Goal: Transaction & Acquisition: Obtain resource

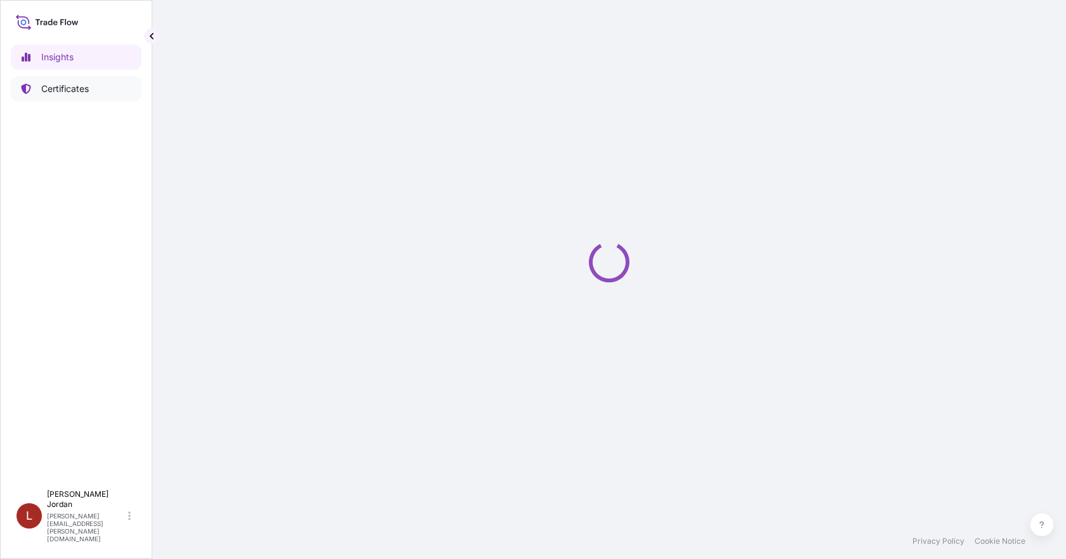
select select "2025"
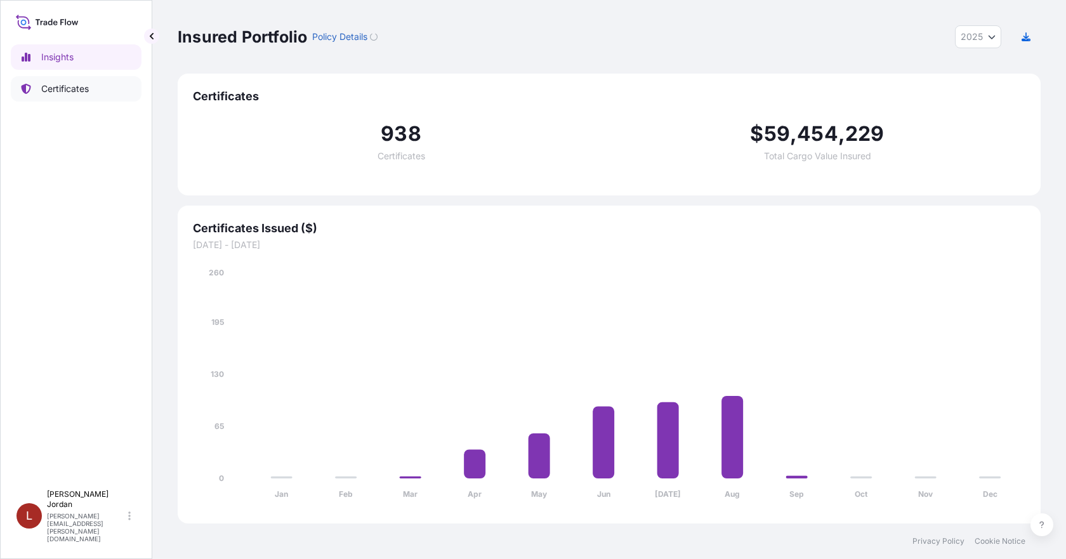
click at [64, 82] on p "Certificates" at bounding box center [65, 88] width 48 height 13
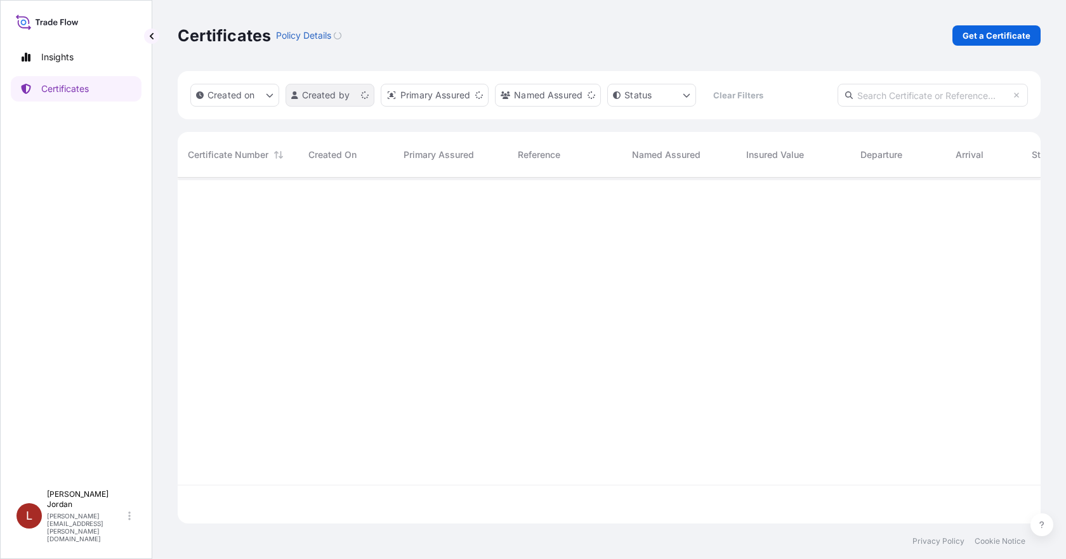
scroll to position [343, 853]
click at [1007, 32] on p "Get a Certificate" at bounding box center [997, 35] width 68 height 13
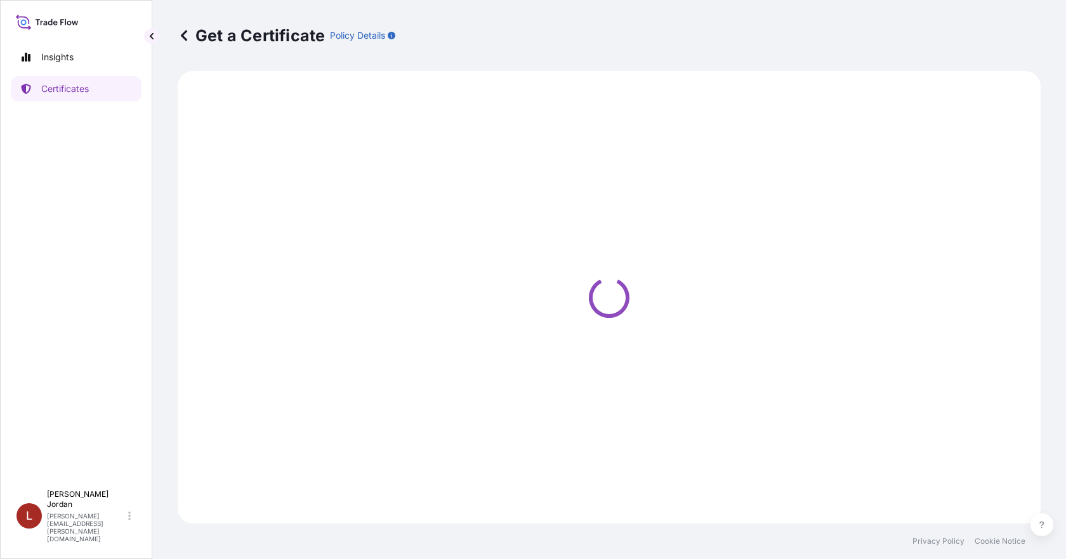
select select "Barge"
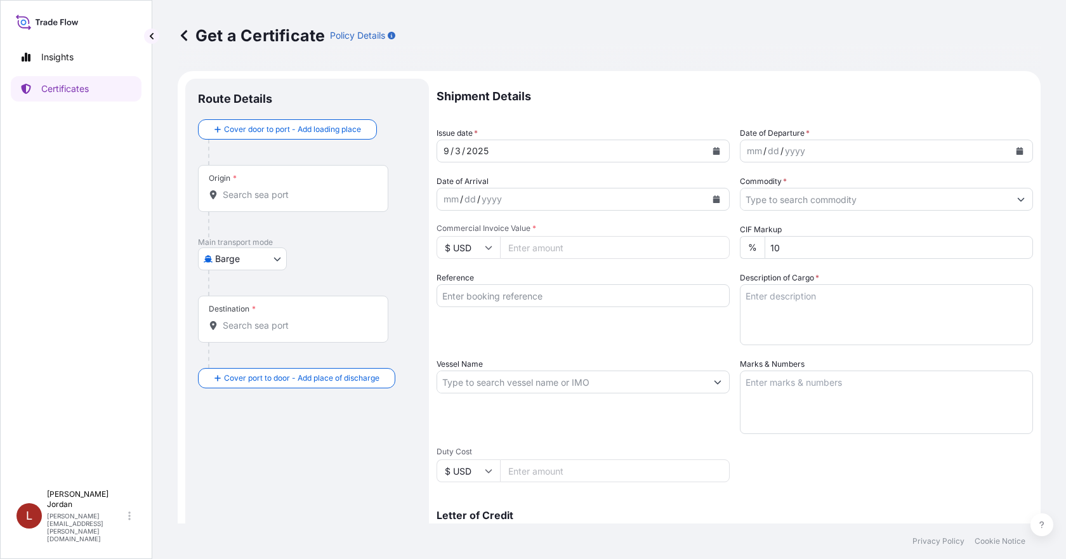
click at [247, 190] on input "Origin *" at bounding box center [298, 194] width 150 height 13
paste input "NORFOLK,"
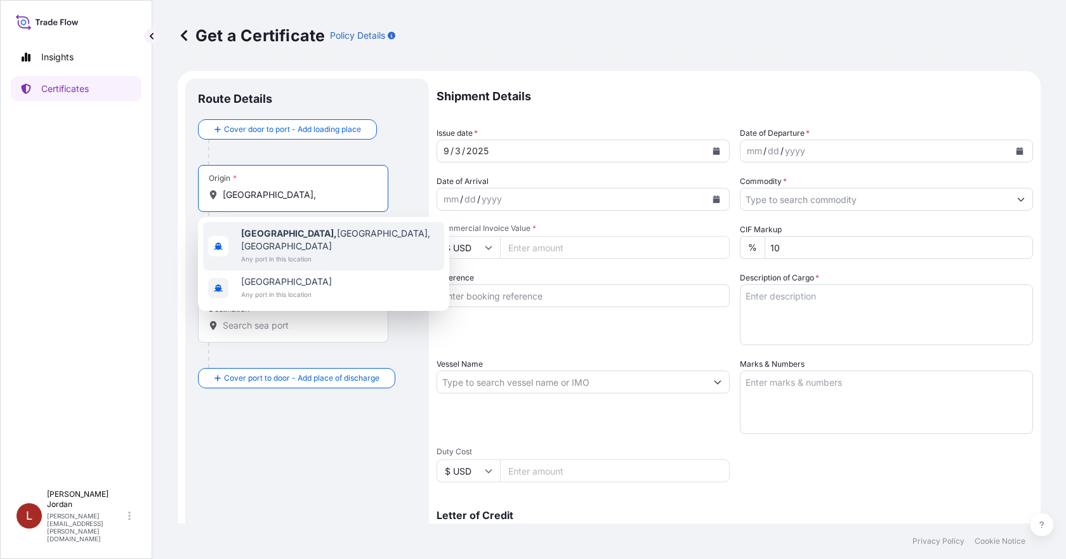
click at [298, 233] on span "Norfolk, VA, USA" at bounding box center [340, 239] width 198 height 25
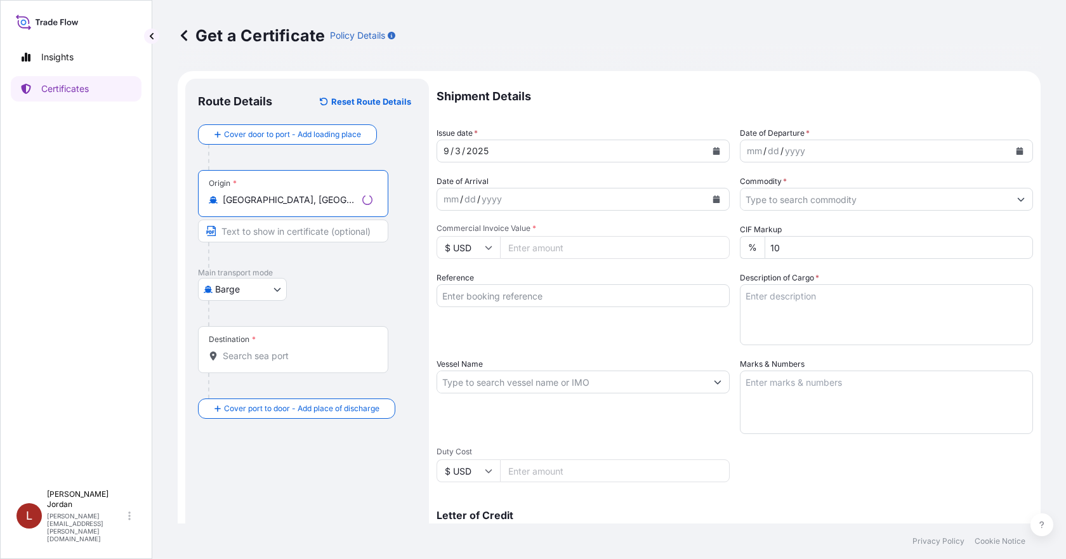
type input "Norfolk, VA, USA"
click at [301, 350] on input "Destination *" at bounding box center [298, 356] width 150 height 13
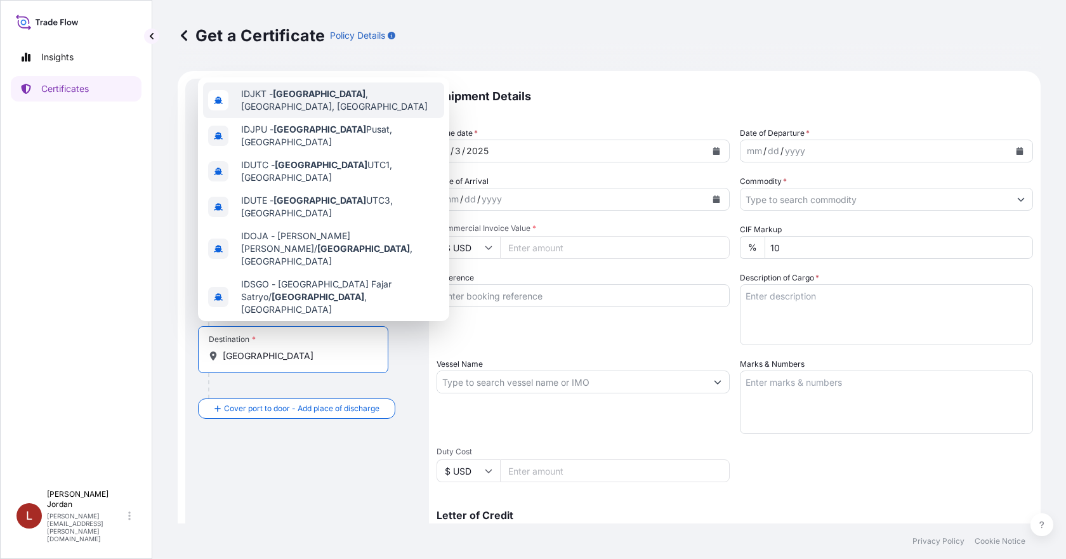
click at [329, 99] on span "IDJKT - Jakarta , Java, Indonesia" at bounding box center [340, 100] width 198 height 25
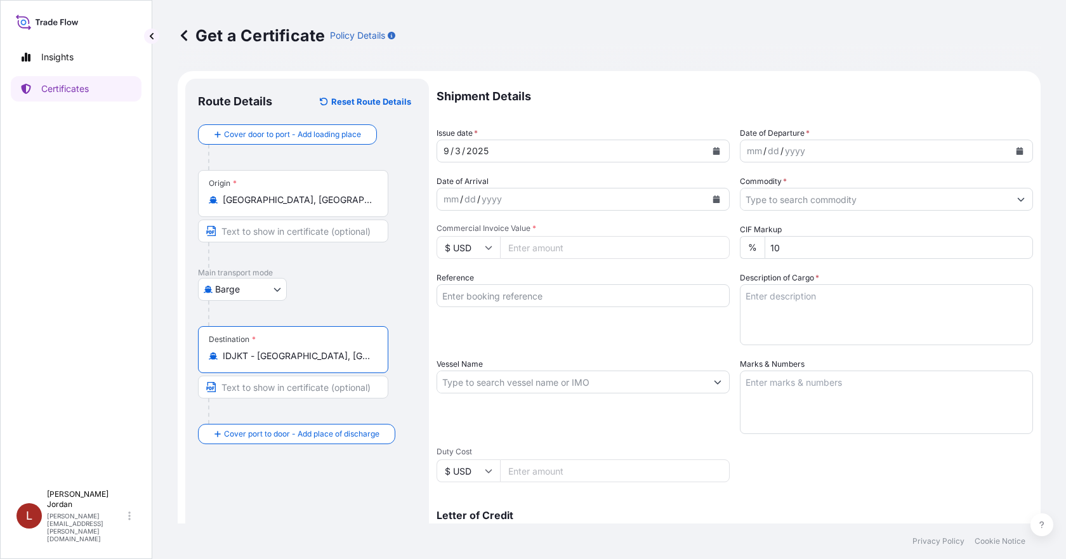
type input "IDJKT - Jakarta, Java, Indonesia"
click at [1017, 152] on icon "Calendar" at bounding box center [1020, 151] width 7 height 8
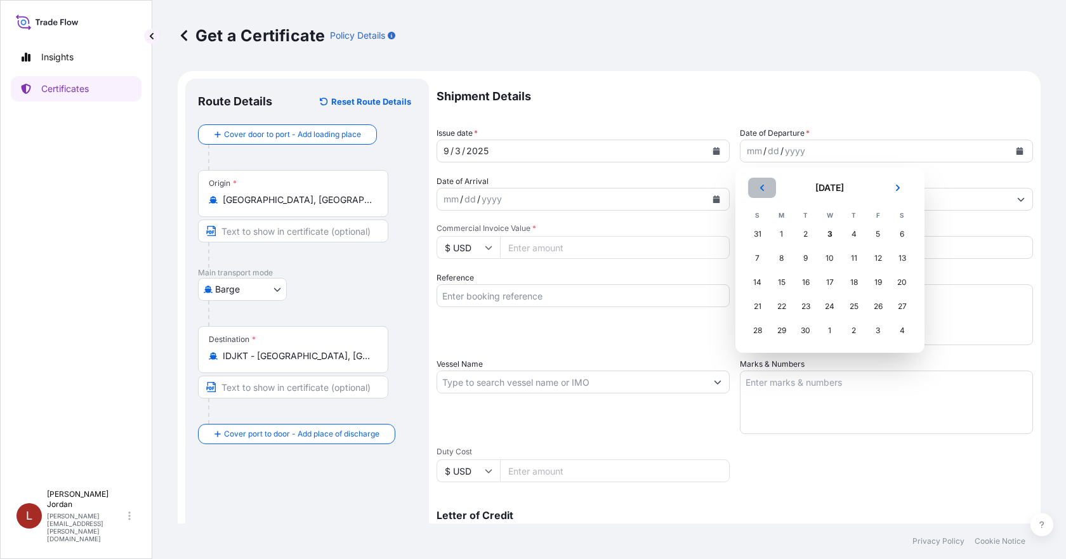
click at [764, 189] on icon "Previous" at bounding box center [762, 188] width 8 height 8
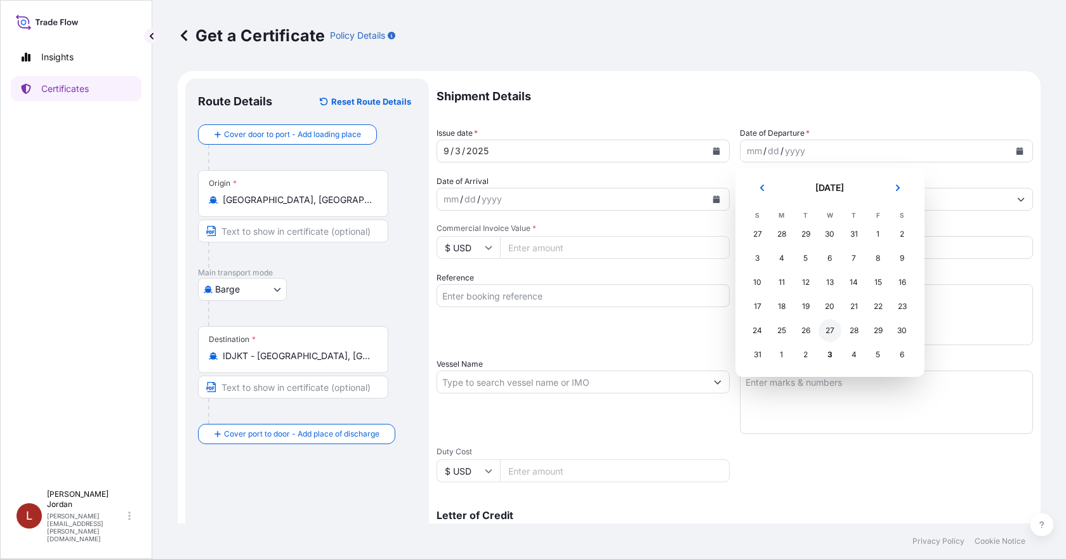
click at [824, 329] on div "27" at bounding box center [830, 330] width 23 height 23
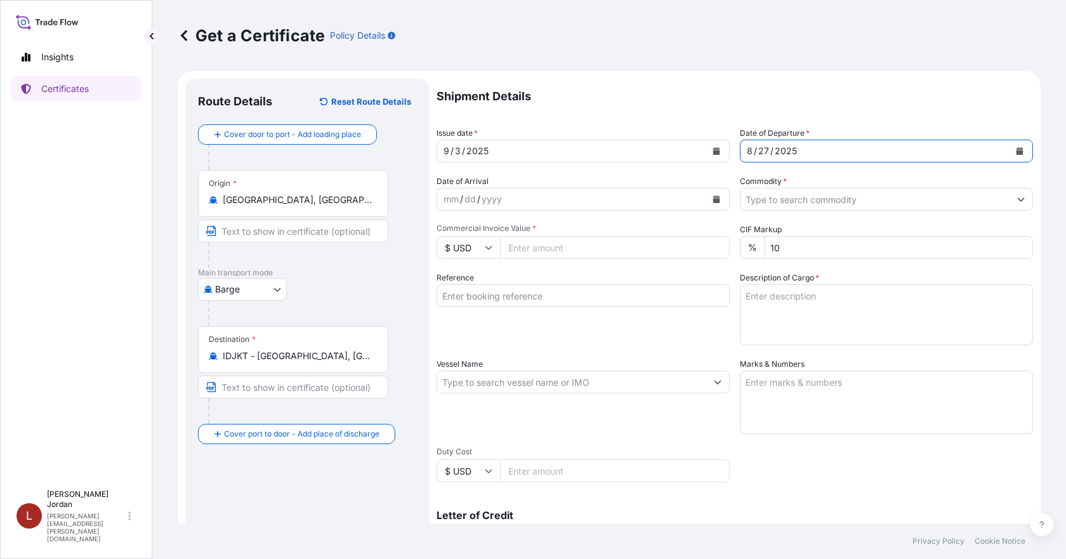
click at [900, 201] on input "Commodity *" at bounding box center [874, 199] width 269 height 23
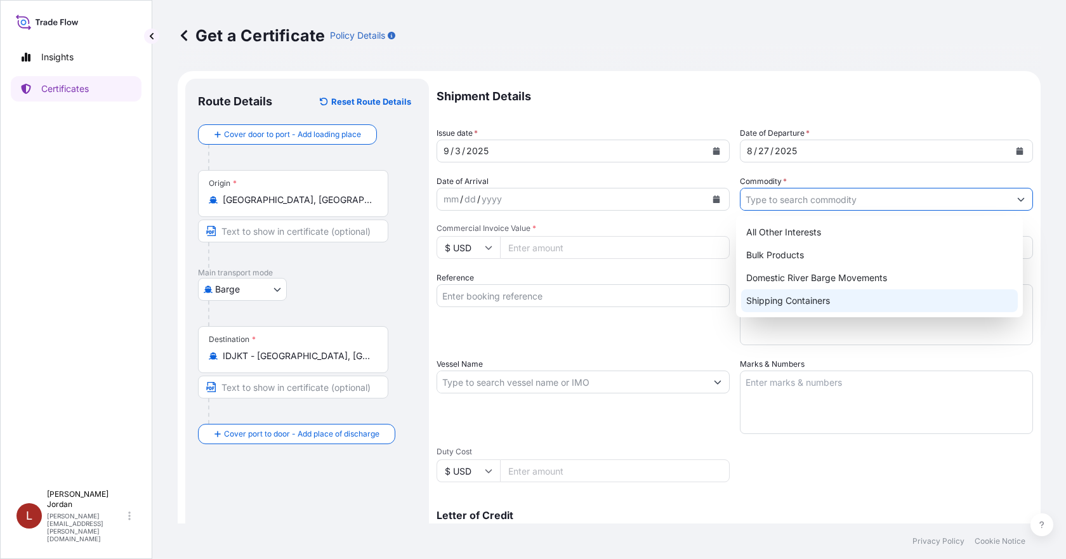
click at [794, 299] on div "Shipping Containers" at bounding box center [879, 300] width 277 height 23
type input "Shipping Containers"
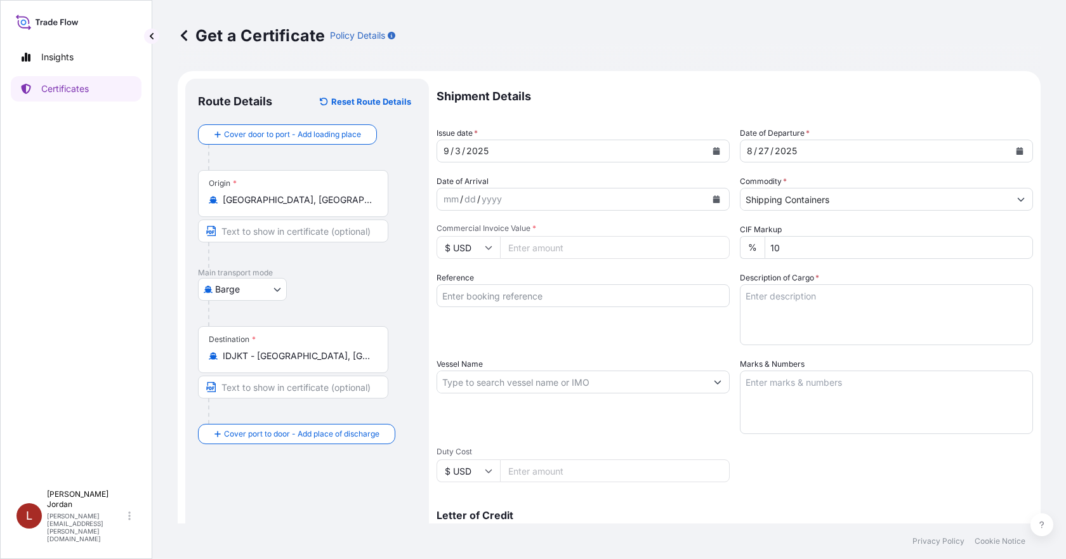
click at [548, 246] on input "Commercial Invoice Value *" at bounding box center [615, 247] width 230 height 23
paste input "28957.24"
type input "28957.24"
click at [618, 270] on div "Shipment Details Issue date * 9 / 3 / 2025 Date of Departure * 8 / 27 / 2025 Da…" at bounding box center [735, 381] width 596 height 605
click at [780, 301] on textarea "Description of Cargo *" at bounding box center [886, 314] width 293 height 61
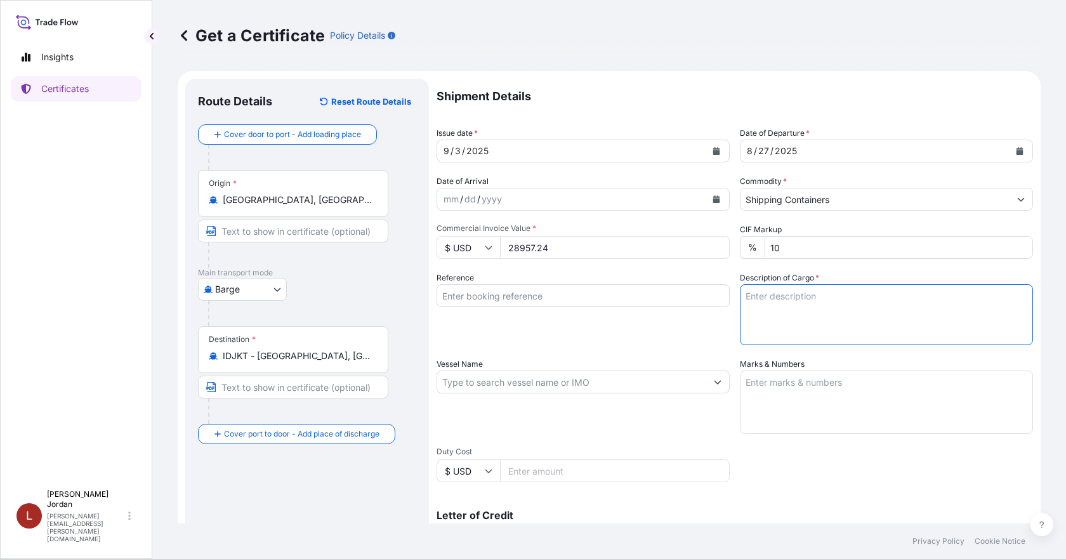
paste textarea "CARBOPOL CLEAR POLYMER, BOX NMFC 156200 PLASTIC MATL-FLK GRA, Class 60 Export C…"
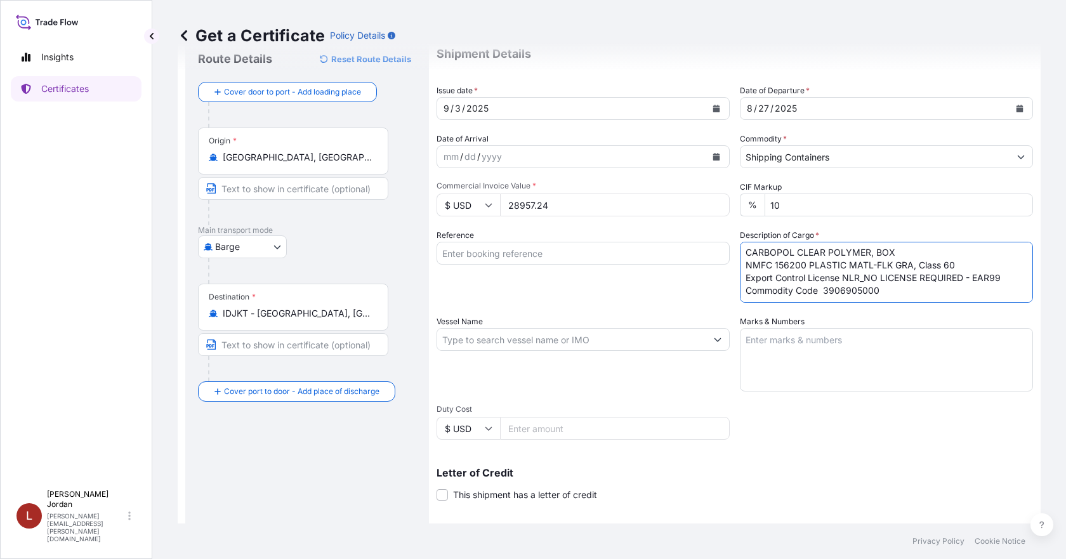
scroll to position [63, 0]
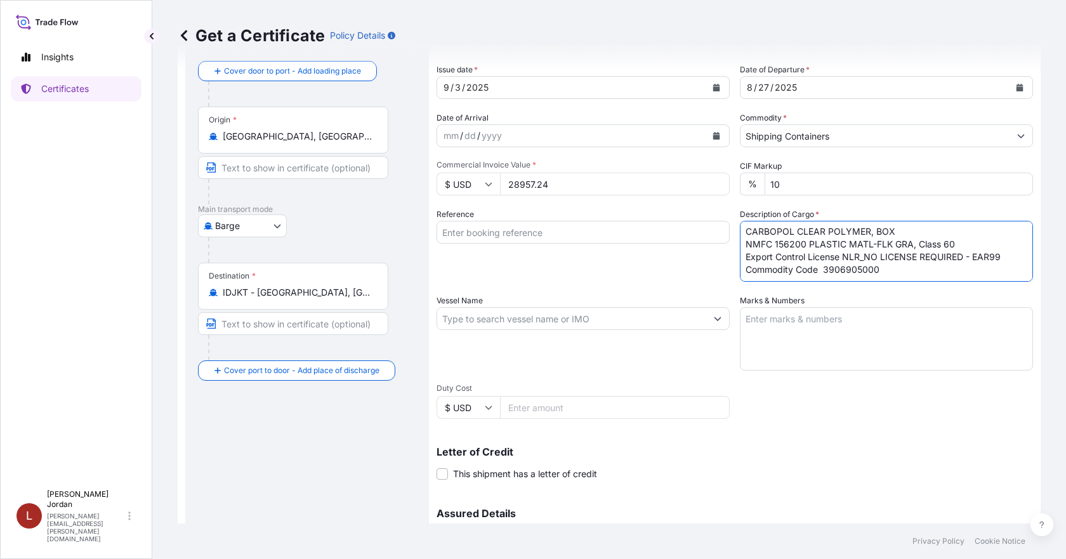
type textarea "CARBOPOL CLEAR POLYMER, BOX NMFC 156200 PLASTIC MATL-FLK GRA, Class 60 Export C…"
click at [472, 223] on input "Reference" at bounding box center [583, 232] width 293 height 23
paste input "80000108330"
type input "80000108330"
click at [812, 407] on div "Shipment Details Issue date * 9 / 3 / 2025 Date of Departure * 8 / 27 / 2025 Da…" at bounding box center [735, 317] width 596 height 605
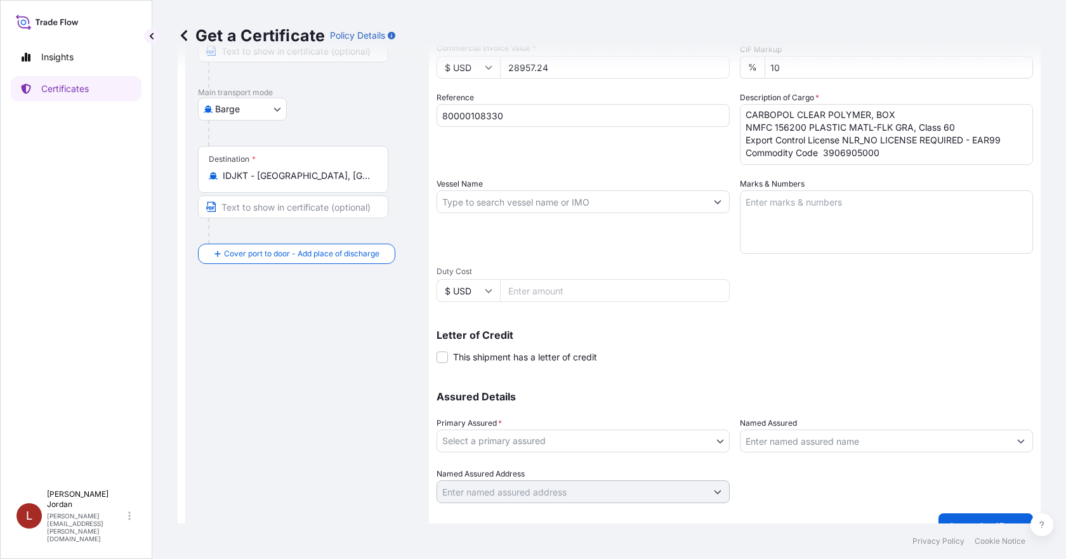
scroll to position [190, 0]
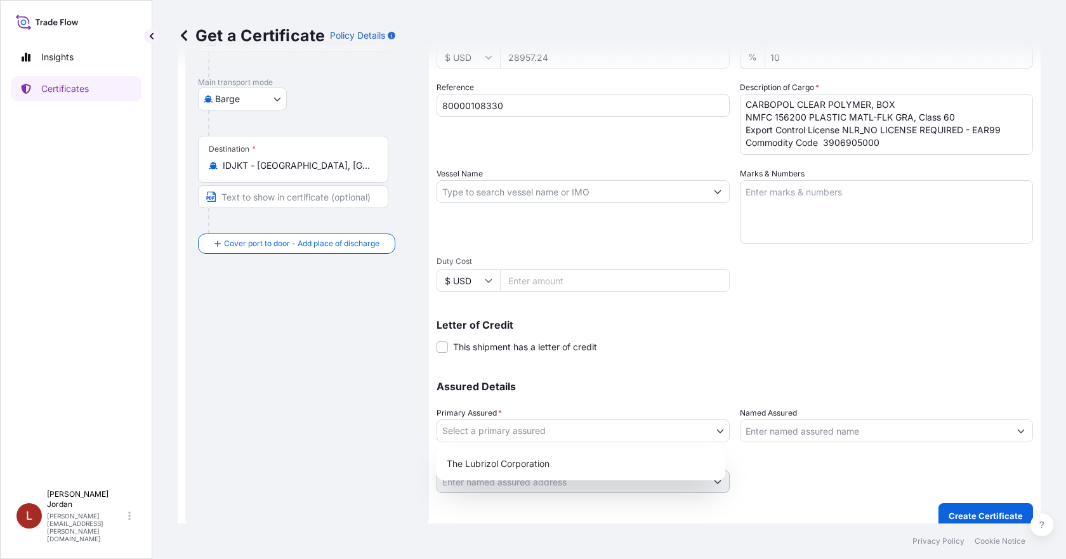
click at [638, 421] on body "Insights Certificates L Lanice Jordan lanice.jordan@shipuwl.com Get a Certifica…" at bounding box center [533, 279] width 1066 height 559
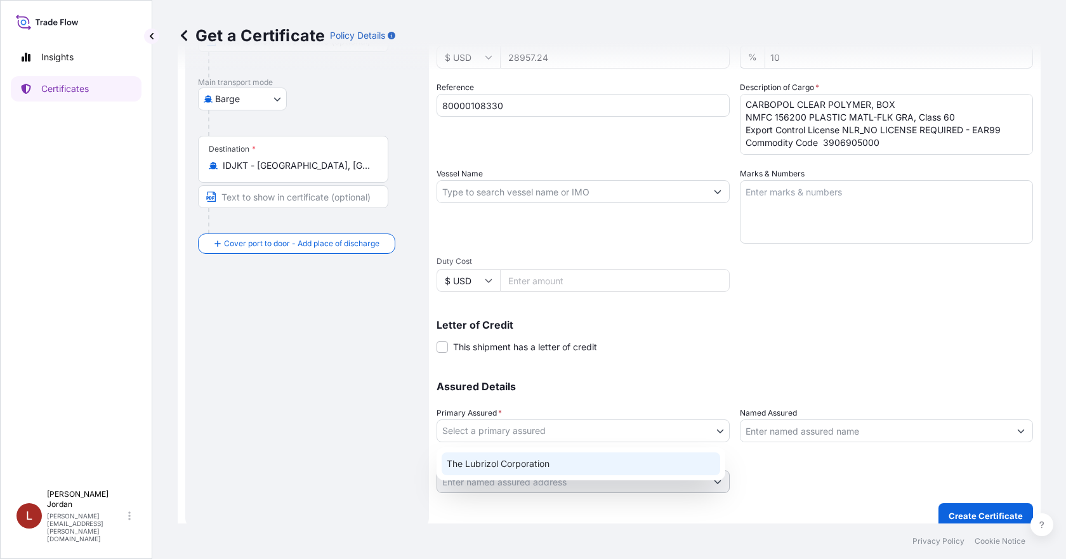
click at [582, 455] on div "The Lubrizol Corporation" at bounding box center [581, 463] width 279 height 23
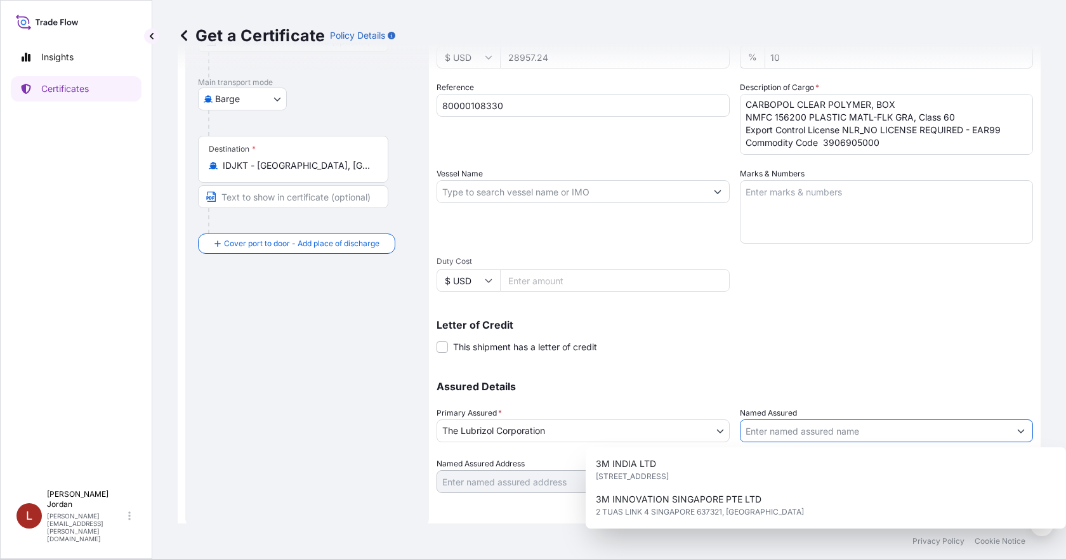
click at [812, 433] on input "Named Assured" at bounding box center [874, 430] width 269 height 23
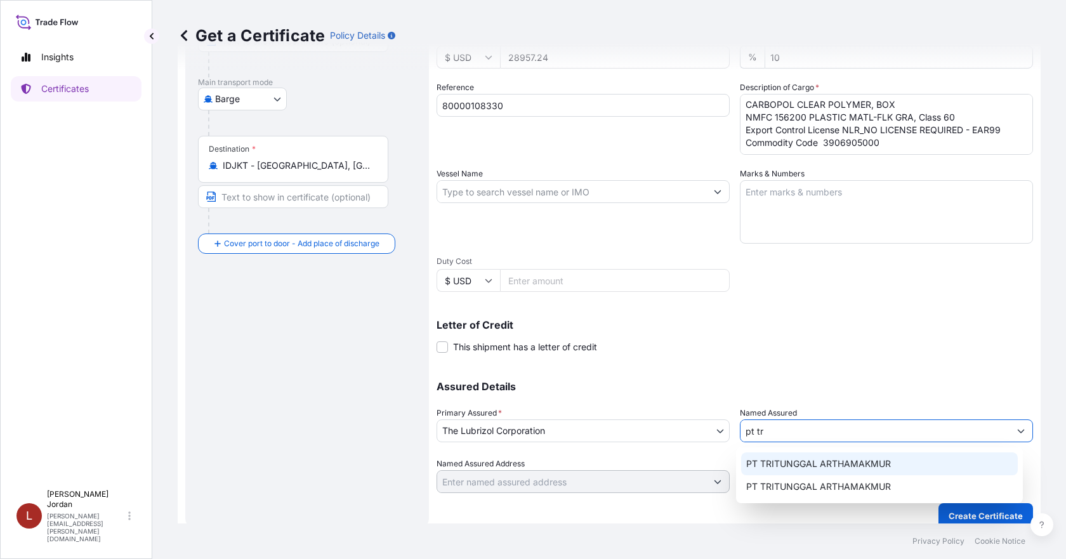
click at [813, 460] on span "PT TRITUNGGAL ARTHAMAKMUR" at bounding box center [818, 463] width 145 height 13
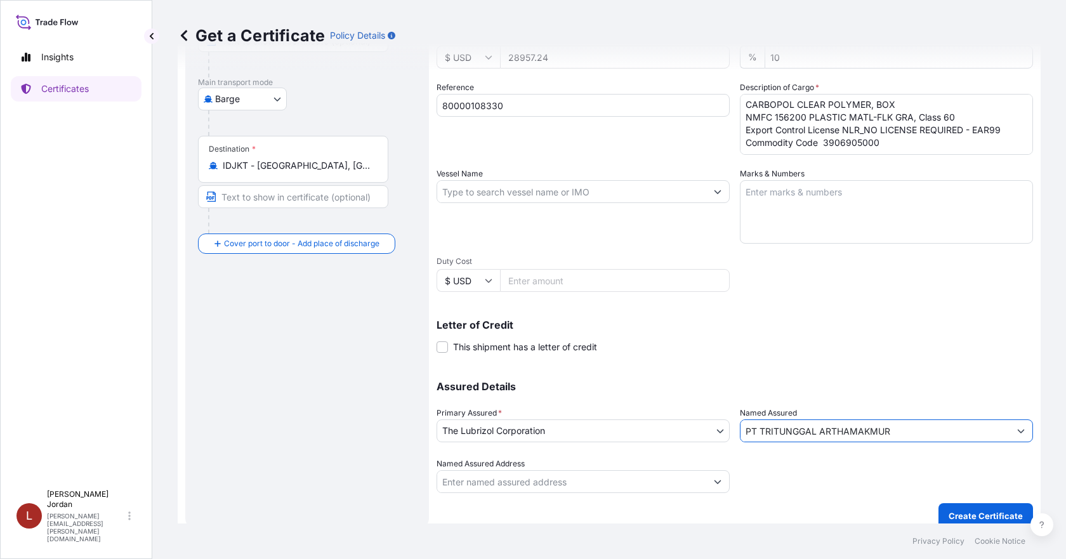
type input "PT TRITUNGGAL ARTHAMAKMUR"
click at [828, 484] on div at bounding box center [886, 475] width 293 height 36
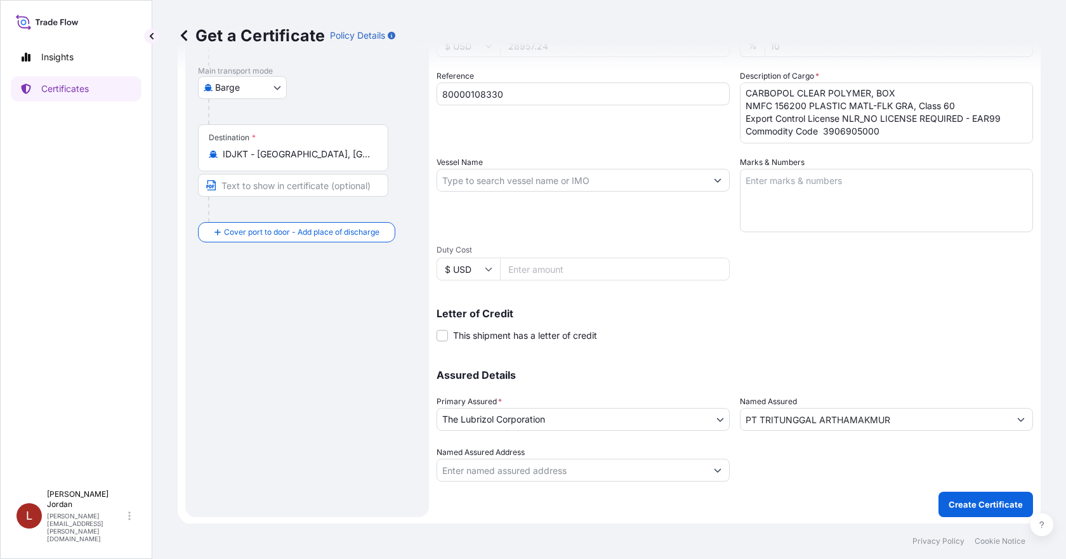
scroll to position [203, 0]
click at [981, 492] on button "Create Certificate" at bounding box center [985, 502] width 95 height 25
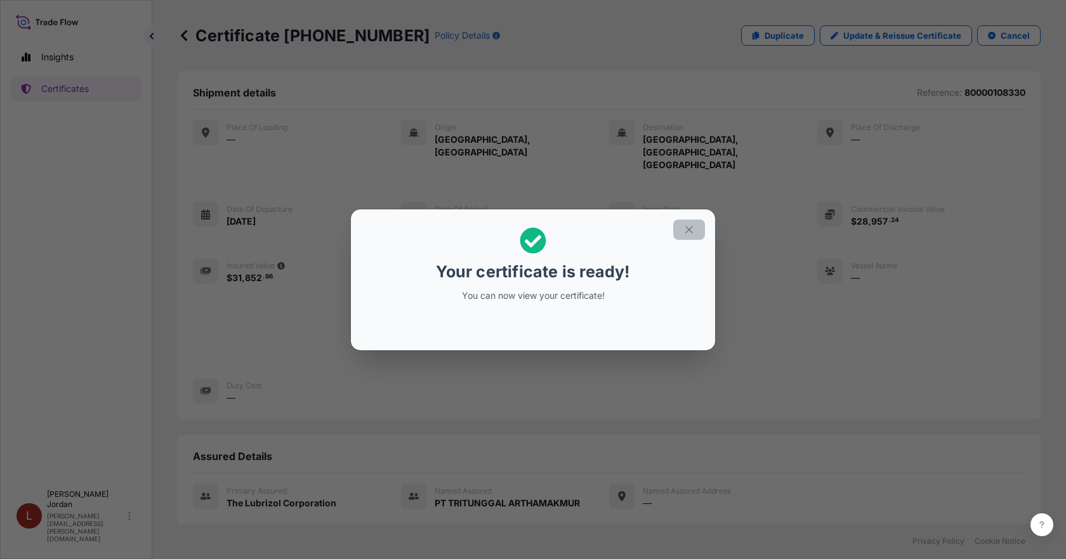
click at [691, 226] on icon "button" at bounding box center [688, 229] width 11 height 11
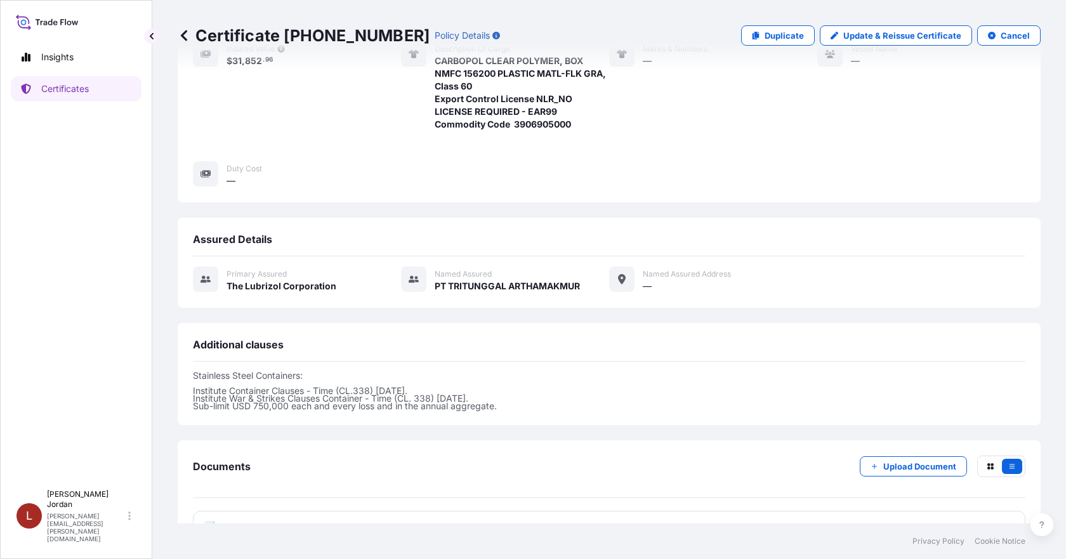
scroll to position [227, 0]
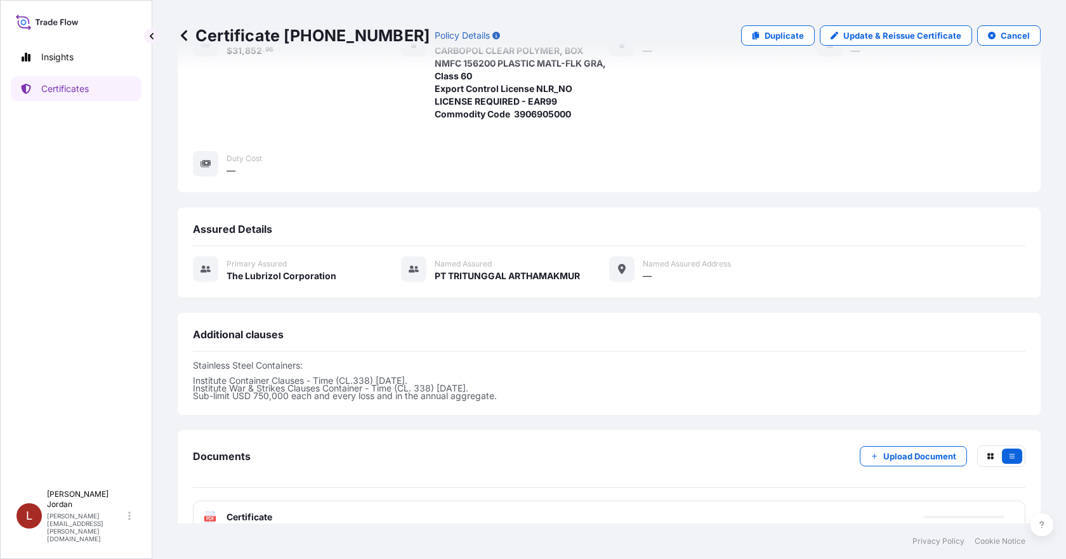
click at [501, 501] on div "PDF Certificate" at bounding box center [609, 517] width 832 height 33
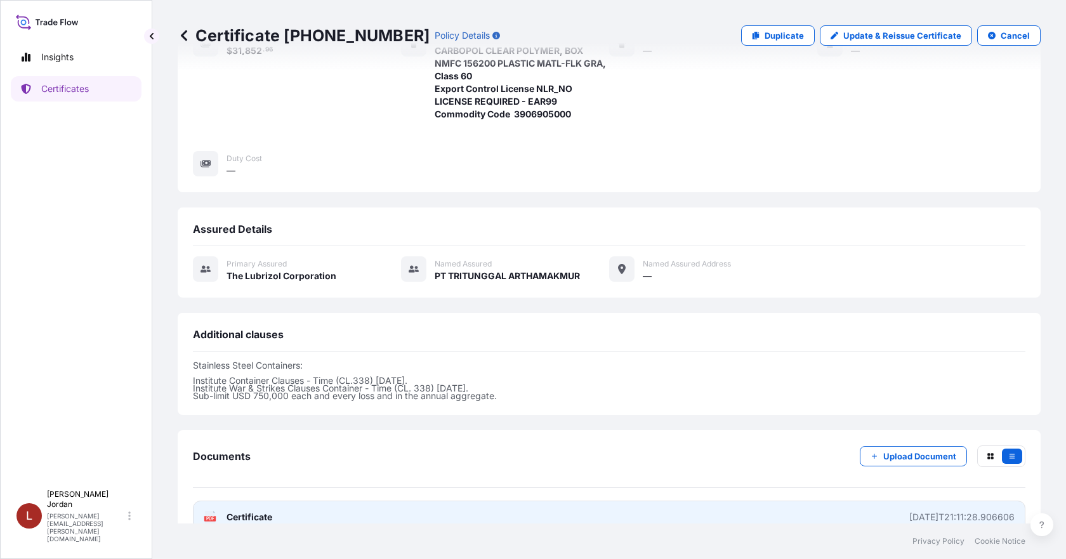
click at [241, 511] on span "Certificate" at bounding box center [250, 517] width 46 height 13
